Goal: Information Seeking & Learning: Learn about a topic

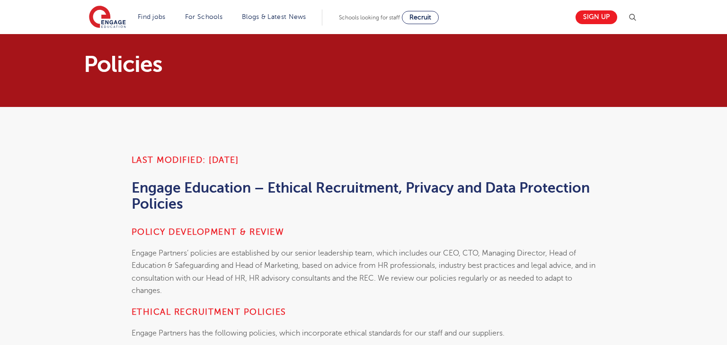
scroll to position [291, 0]
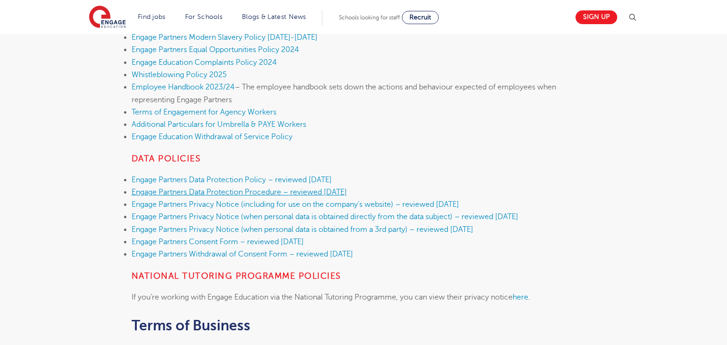
scroll to position [396, 0]
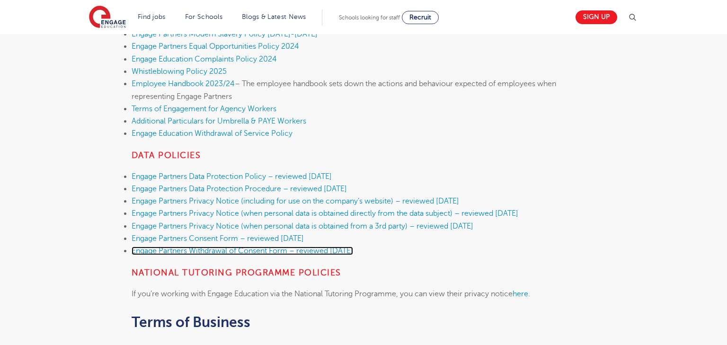
click at [314, 251] on link "Engage Partners Withdrawal of Consent Form – reviewed [DATE]" at bounding box center [242, 251] width 221 height 9
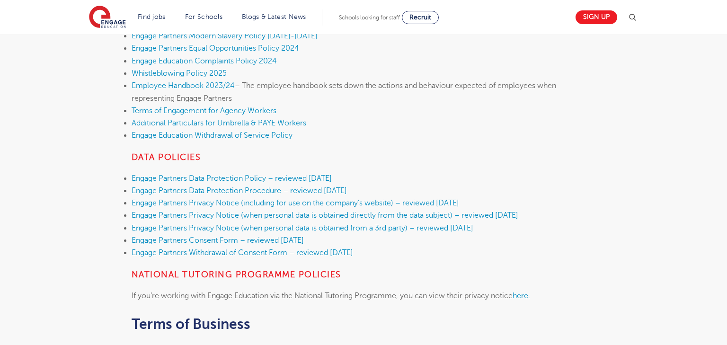
scroll to position [419, 0]
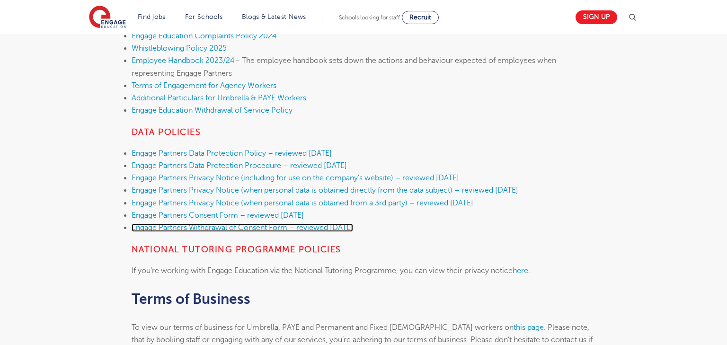
click at [276, 228] on link "Engage Partners Withdrawal of Consent Form – reviewed [DATE]" at bounding box center [242, 227] width 221 height 9
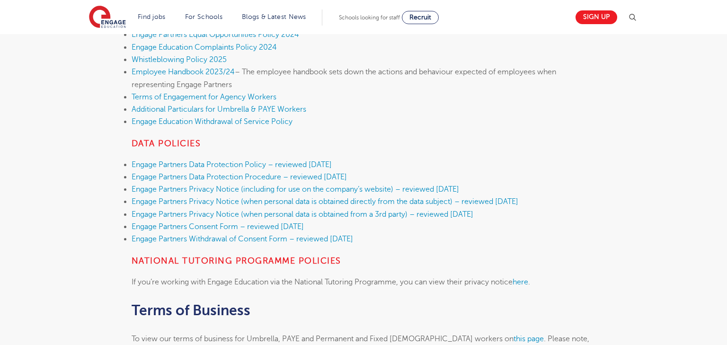
scroll to position [452, 0]
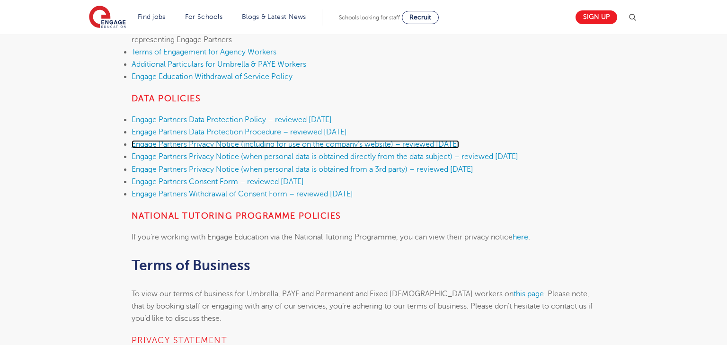
click at [331, 146] on link "Engage Partners Privacy Notice (including for use on the company’s website) – r…" at bounding box center [296, 144] width 328 height 9
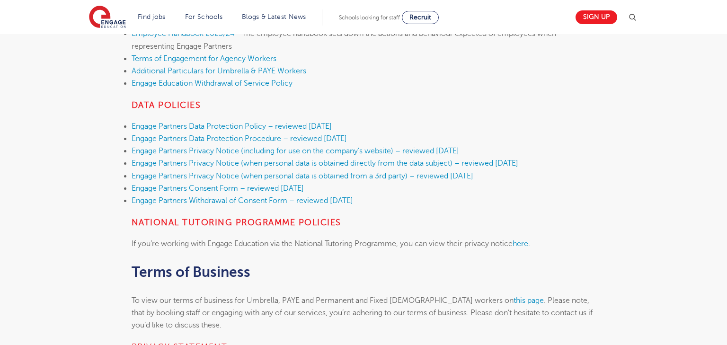
scroll to position [451, 0]
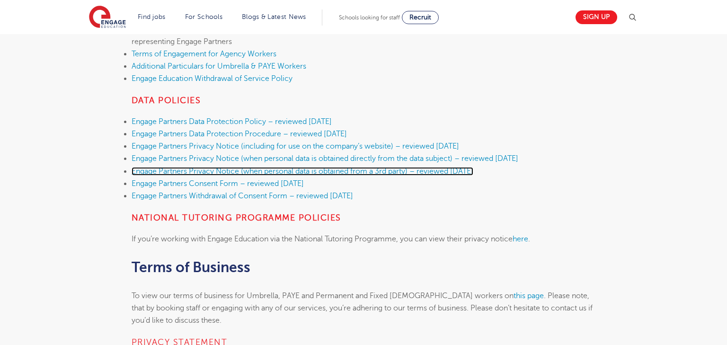
click at [386, 170] on link "Engage Partners Privacy Notice (when personal data is obtained from a 3rd party…" at bounding box center [303, 171] width 342 height 9
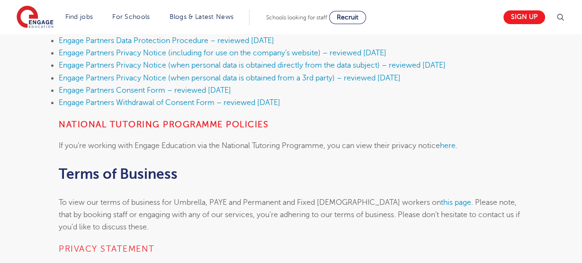
scroll to position [547, 0]
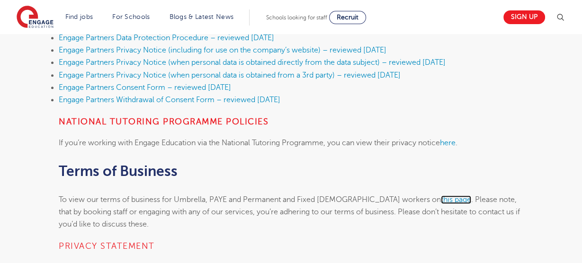
click at [441, 199] on link "this page" at bounding box center [456, 199] width 30 height 9
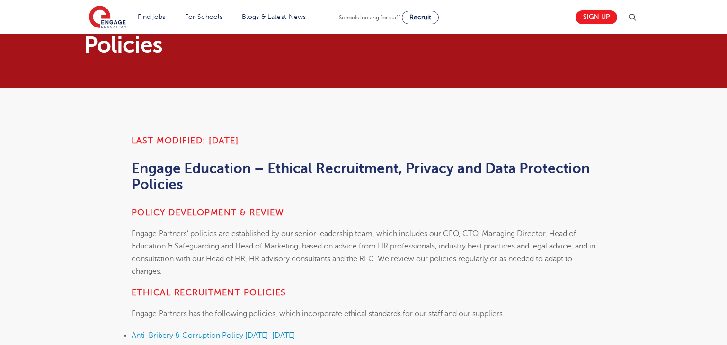
scroll to position [19, 0]
